Goal: Information Seeking & Learning: Learn about a topic

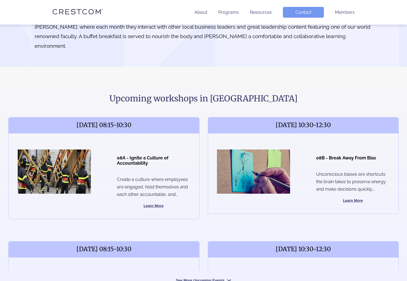
scroll to position [167, 0]
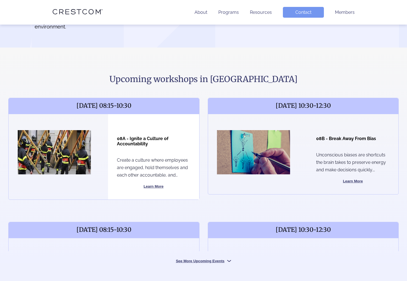
click at [148, 183] on button "Learn More" at bounding box center [153, 186] width 73 height 7
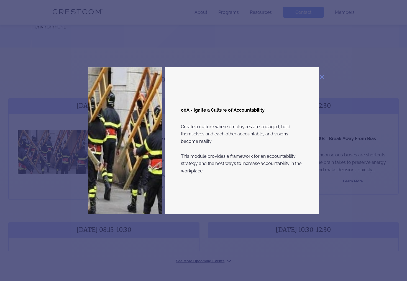
click at [322, 76] on img at bounding box center [322, 77] width 4 height 4
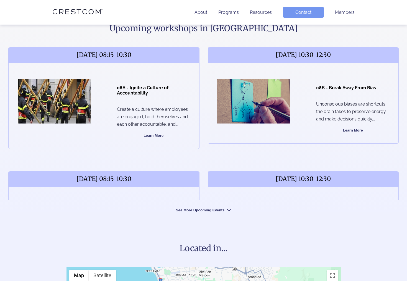
scroll to position [202, 0]
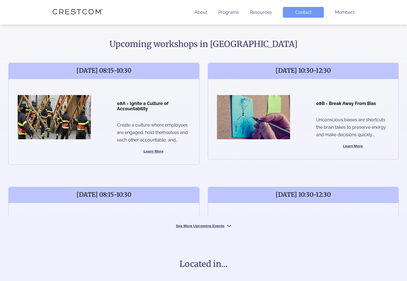
click at [201, 223] on button "See More Upcoming Events" at bounding box center [203, 225] width 83 height 5
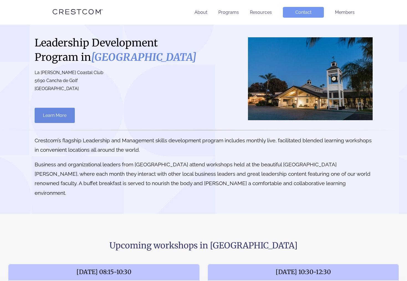
scroll to position [0, 0]
click at [229, 13] on link "Programs" at bounding box center [228, 12] width 20 height 5
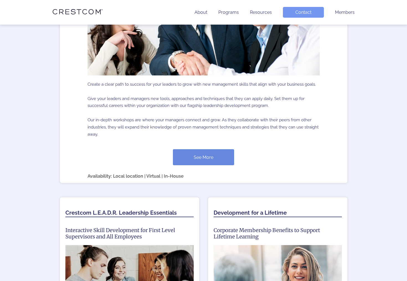
scroll to position [272, 0]
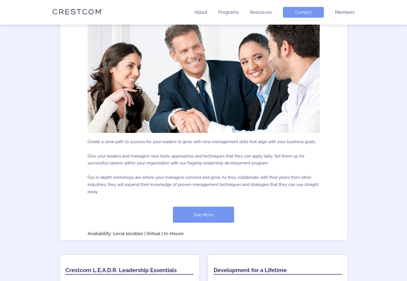
click at [202, 213] on link "See More" at bounding box center [203, 215] width 61 height 16
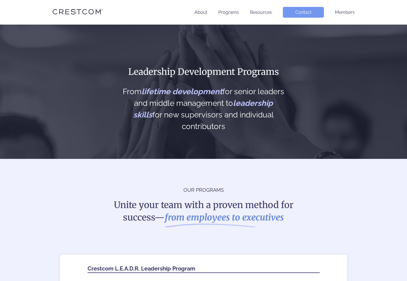
scroll to position [0, 0]
click at [226, 15] on link "Programs" at bounding box center [228, 12] width 20 height 5
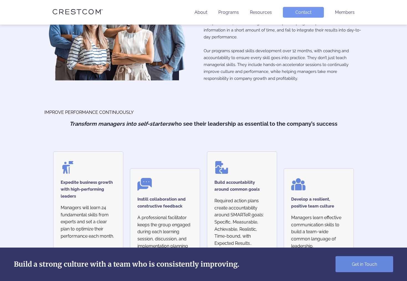
scroll to position [406, 0]
